Goal: Find specific page/section: Find specific page/section

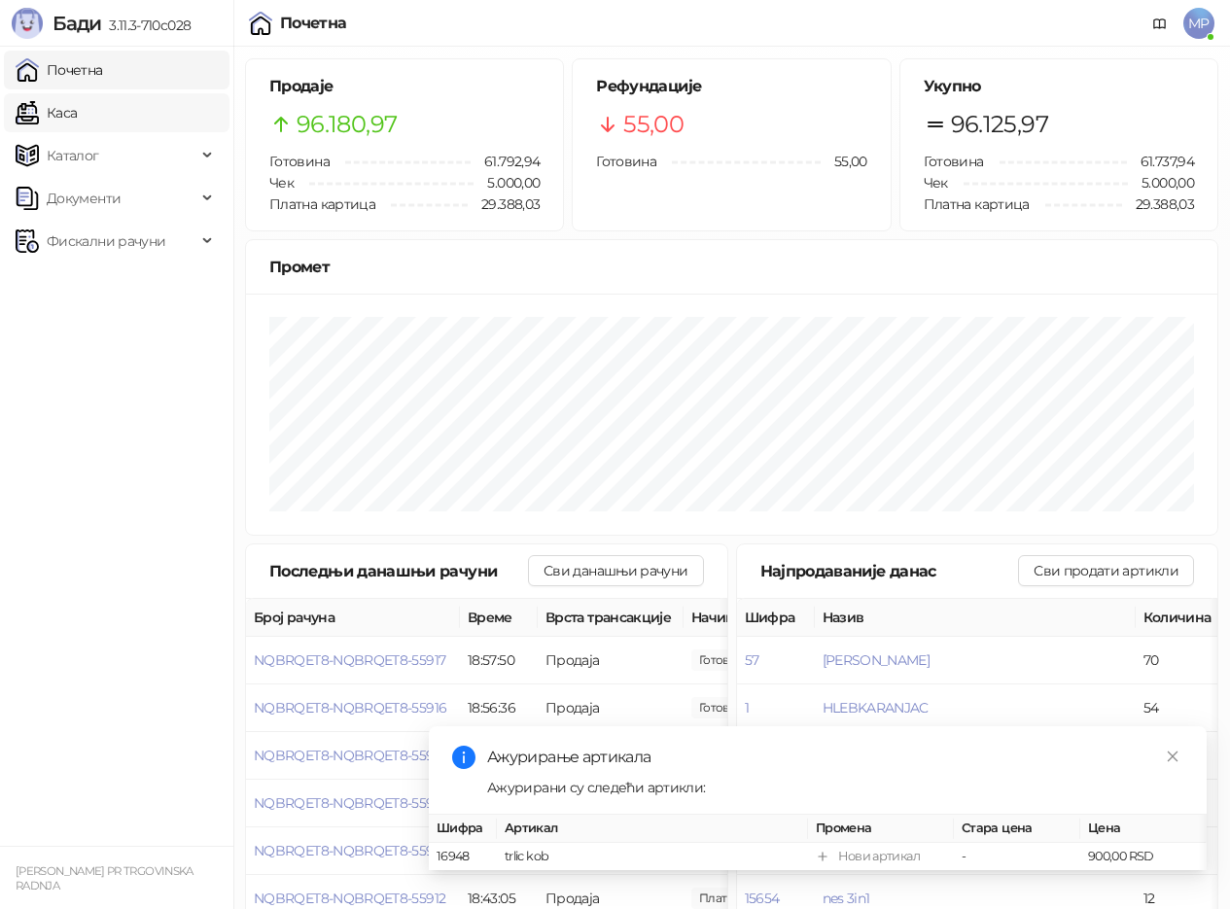
click at [77, 117] on link "Каса" at bounding box center [46, 112] width 61 height 39
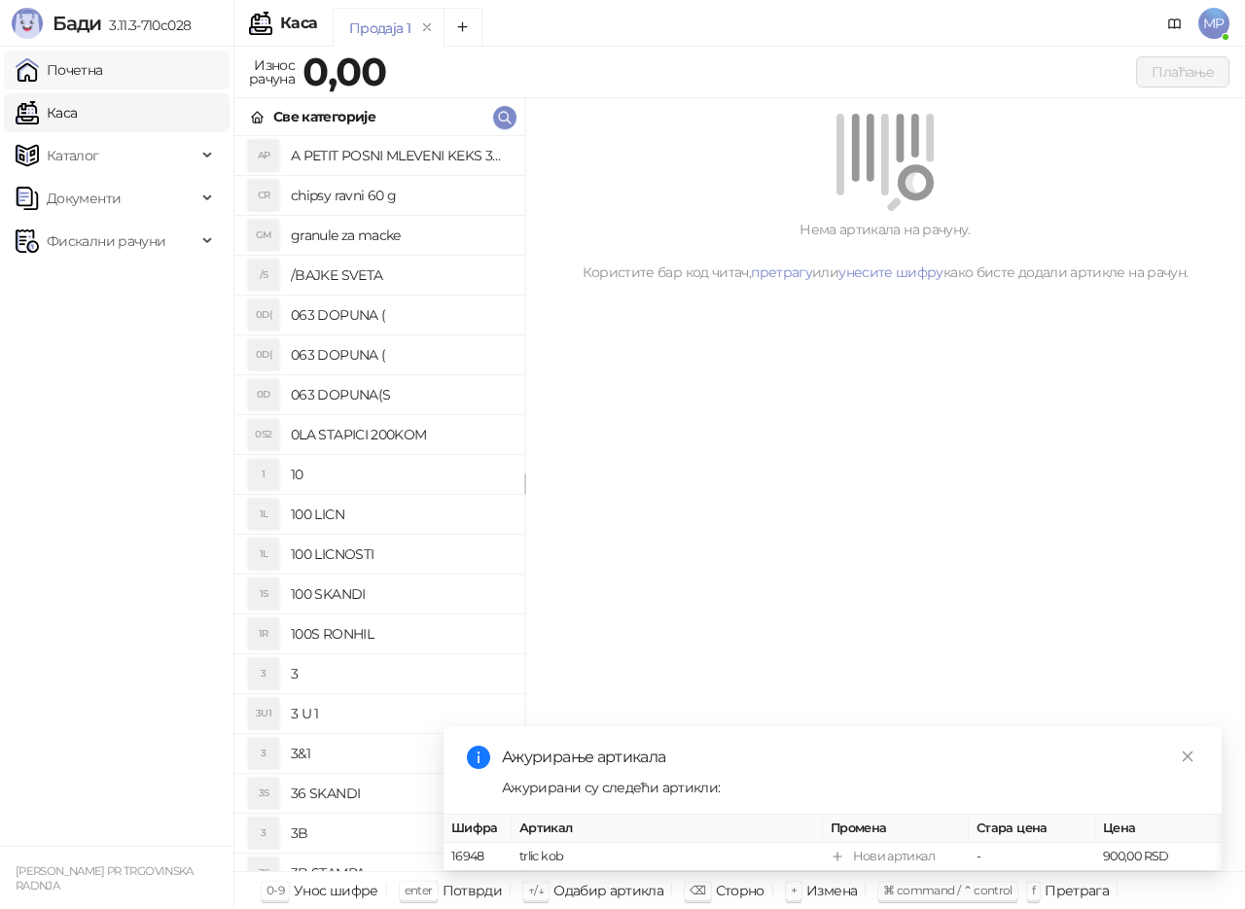
click at [103, 67] on link "Почетна" at bounding box center [60, 70] width 88 height 39
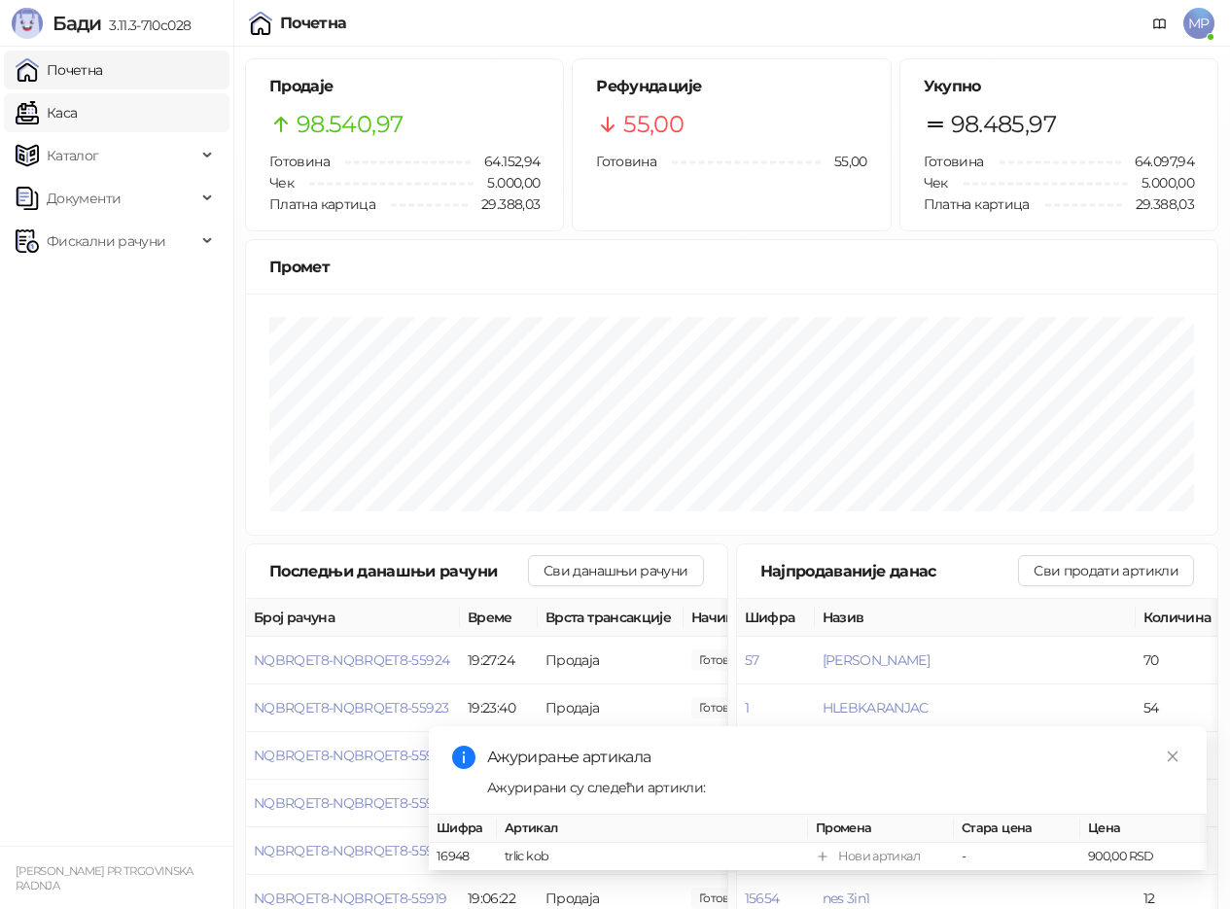
click at [77, 120] on link "Каса" at bounding box center [46, 112] width 61 height 39
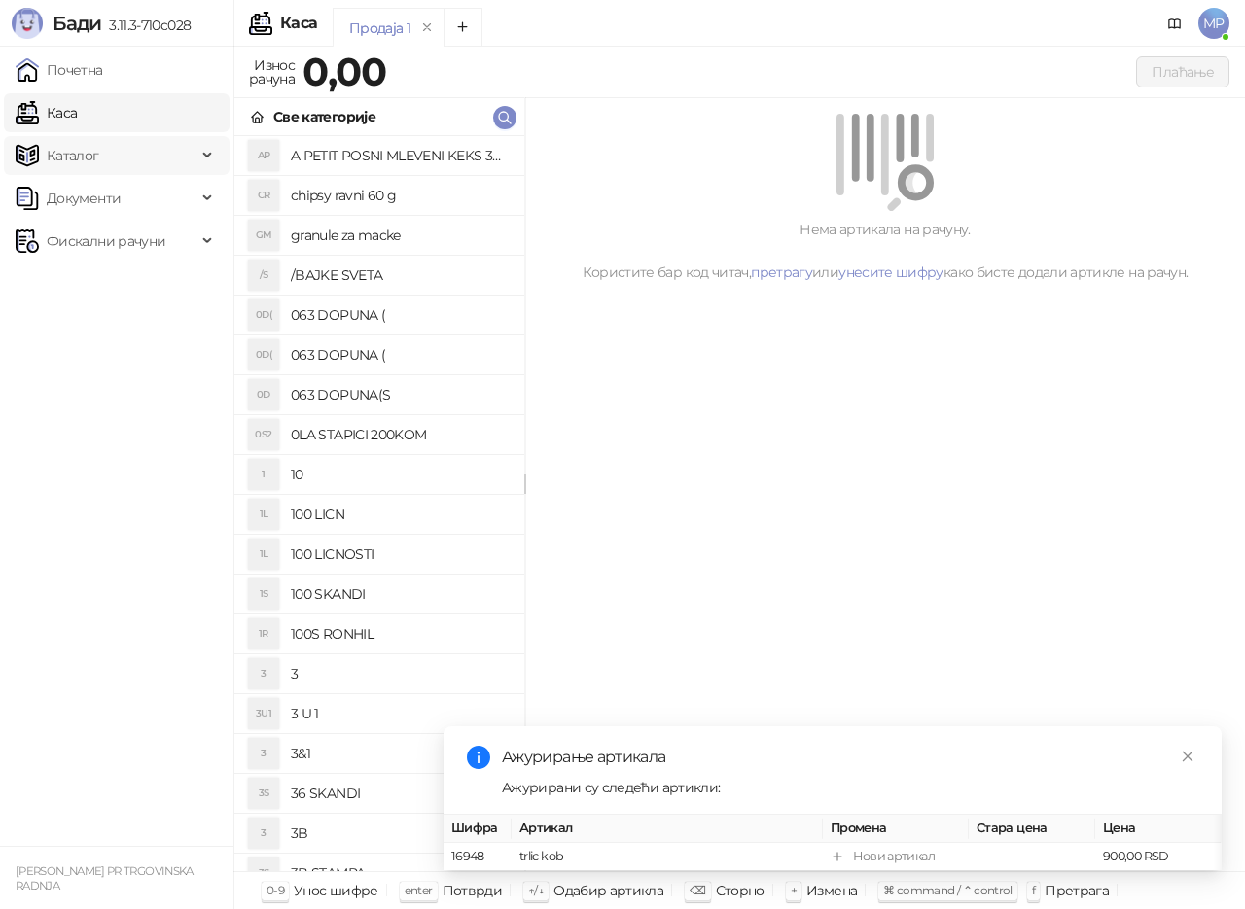
drag, startPoint x: 130, startPoint y: 71, endPoint x: 161, endPoint y: 142, distance: 77.5
click at [103, 72] on link "Почетна" at bounding box center [60, 70] width 88 height 39
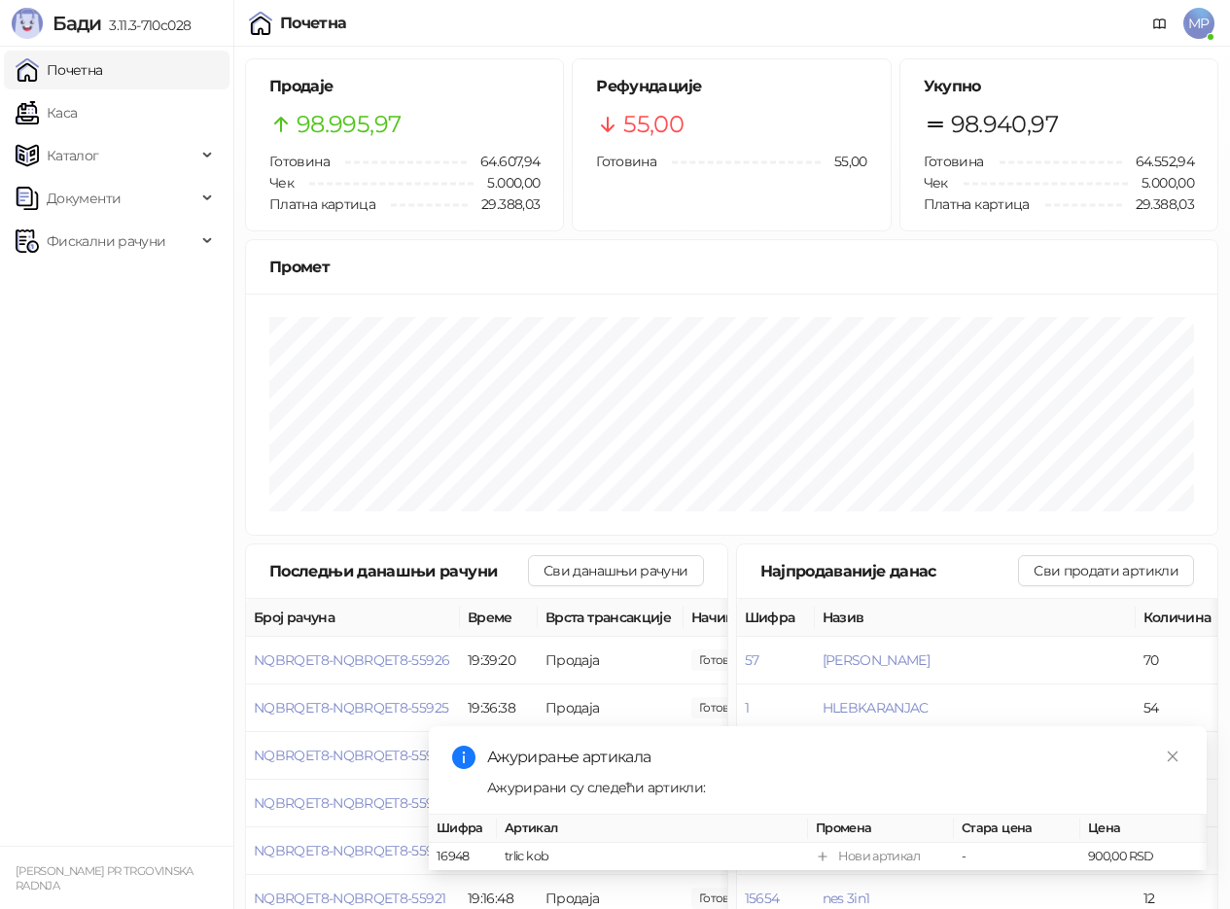
click at [16, 51] on link "Почетна" at bounding box center [60, 70] width 88 height 39
click at [77, 98] on link "Каса" at bounding box center [46, 112] width 61 height 39
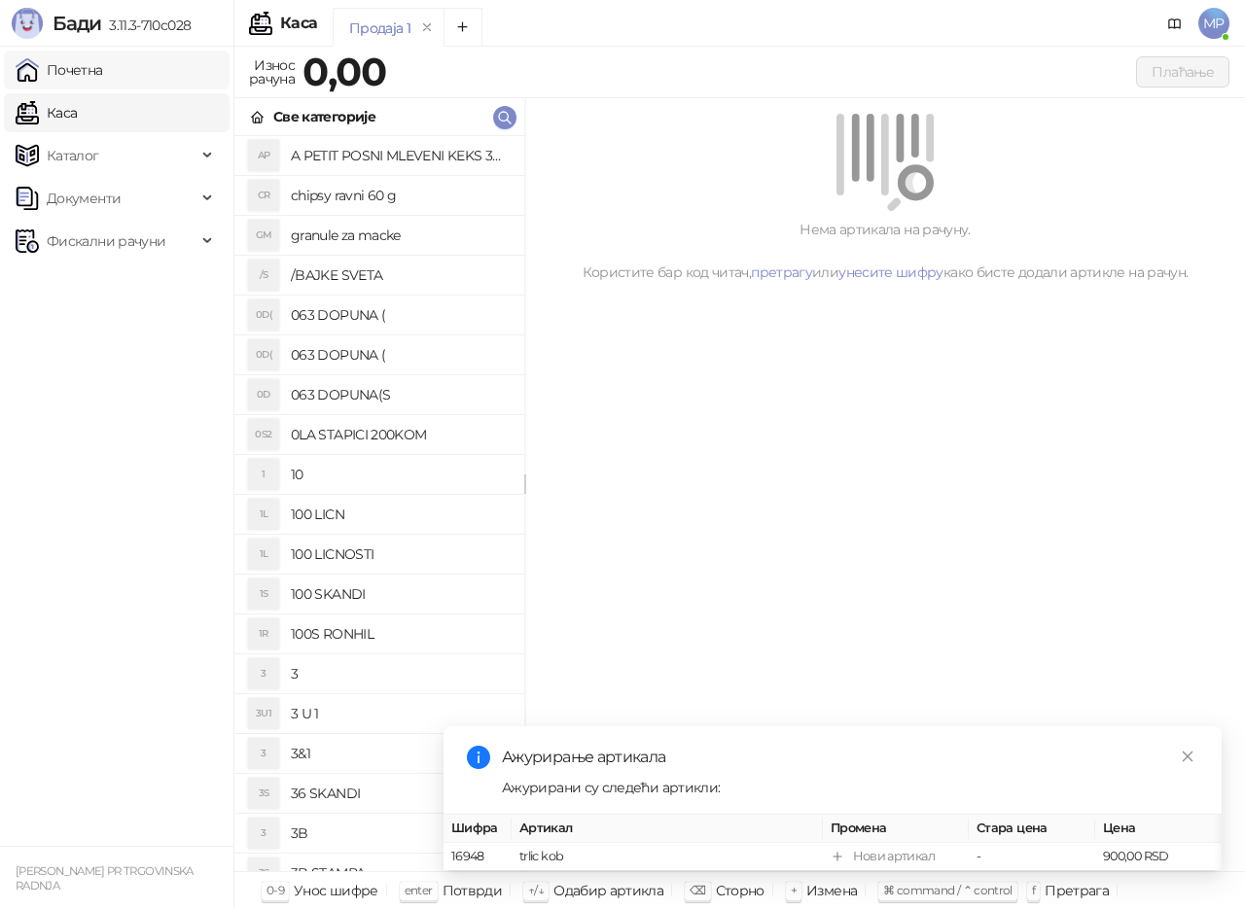
click at [103, 61] on link "Почетна" at bounding box center [60, 70] width 88 height 39
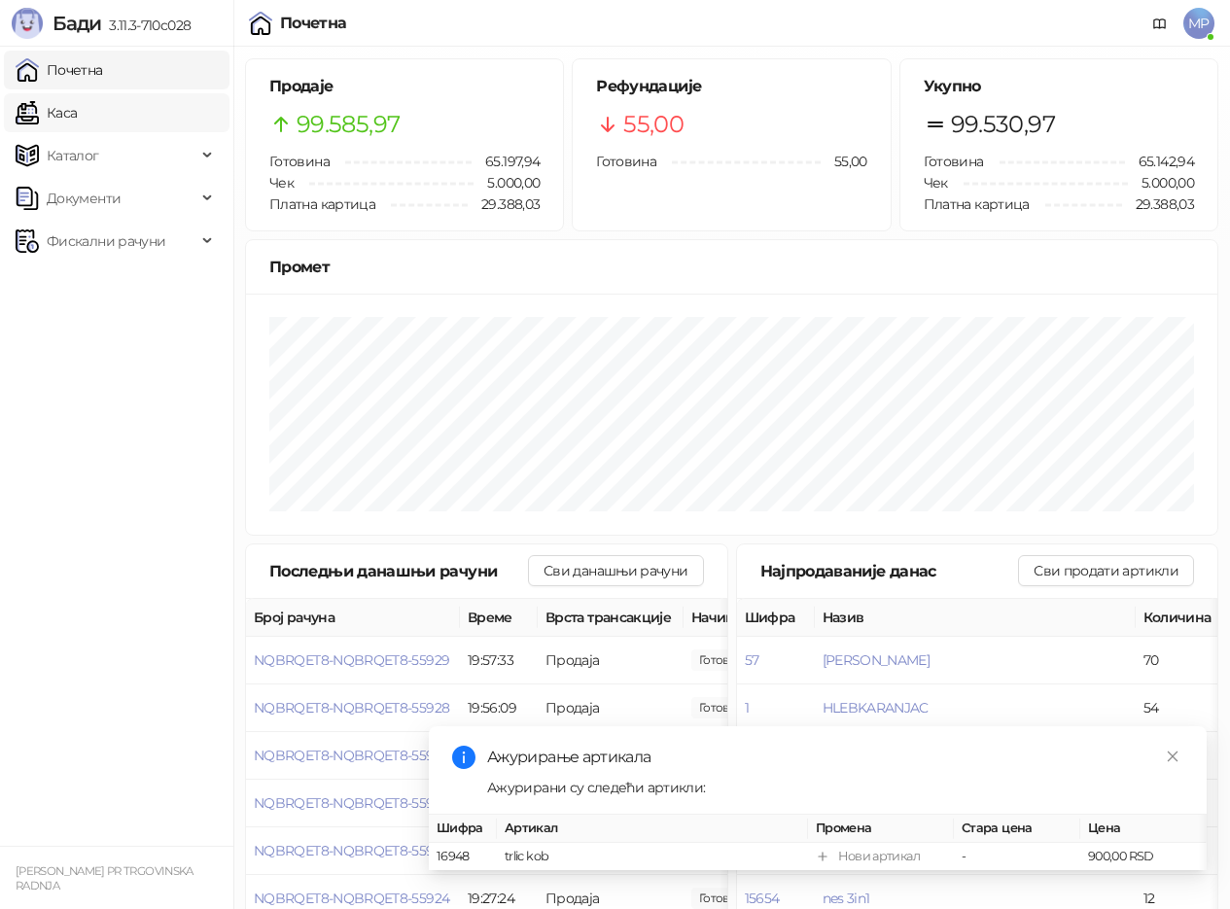
click at [77, 115] on link "Каса" at bounding box center [46, 112] width 61 height 39
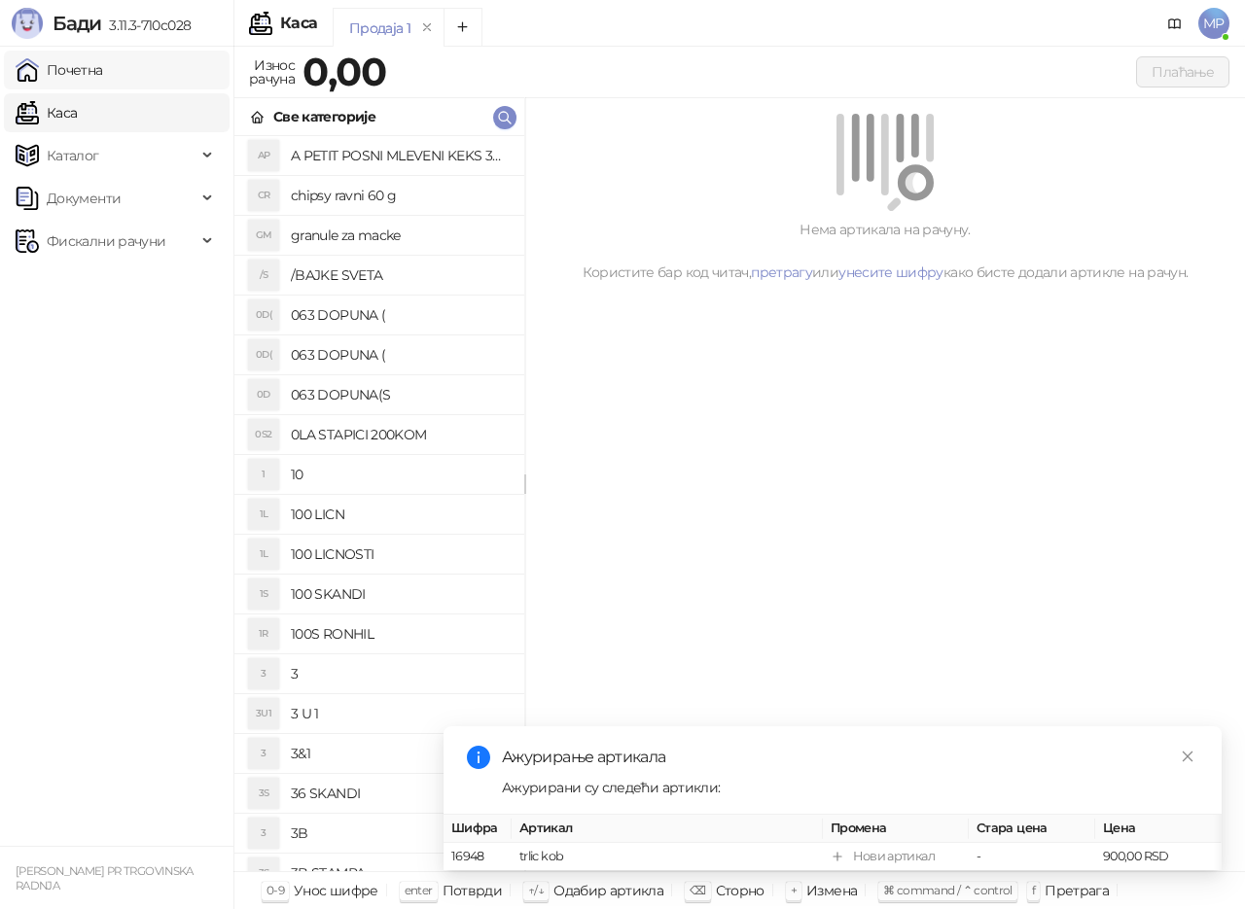
click at [103, 67] on link "Почетна" at bounding box center [60, 70] width 88 height 39
